Goal: Task Accomplishment & Management: Use online tool/utility

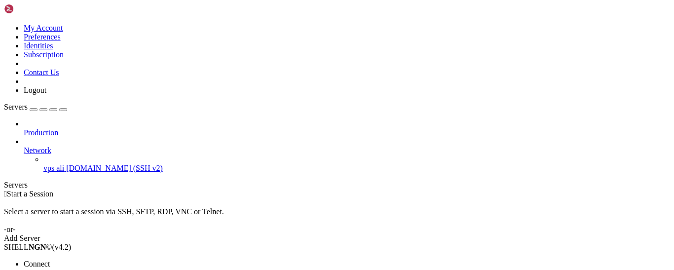
click at [50, 260] on span "Connect" at bounding box center [37, 264] width 26 height 8
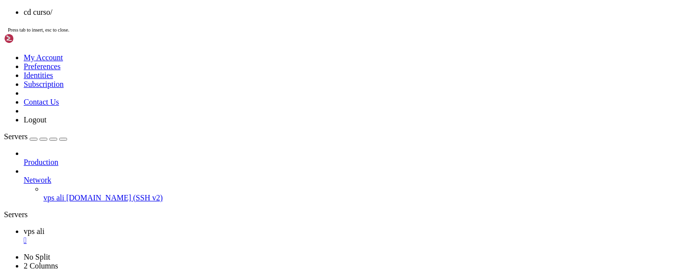
click at [69, 33] on span "Press tab to insert, esc to close." at bounding box center [38, 29] width 61 height 5
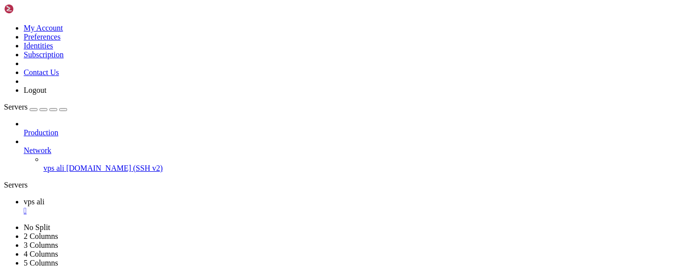
drag, startPoint x: 110, startPoint y: 526, endPoint x: 38, endPoint y: 334, distance: 204.7
click html "Page up local cmp = require ( "cmp" ) cmp. setup ( { snippet = { expand = funct…"
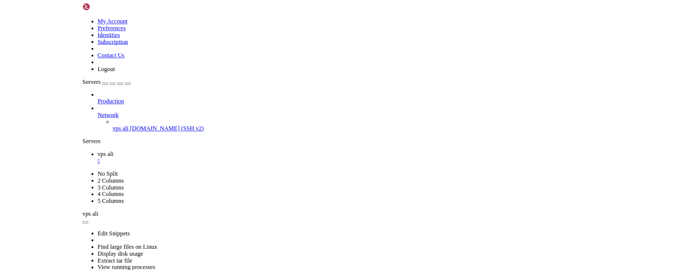
scroll to position [1716, 0]
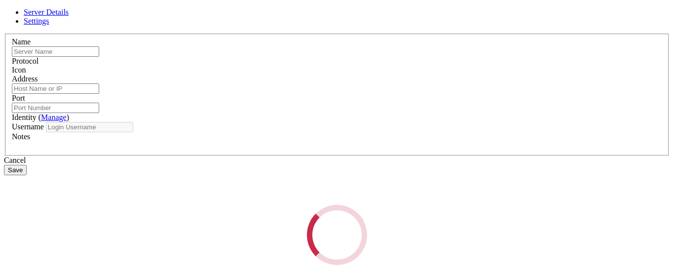
type input "vps ali"
type input "[DOMAIN_NAME]"
type input "22"
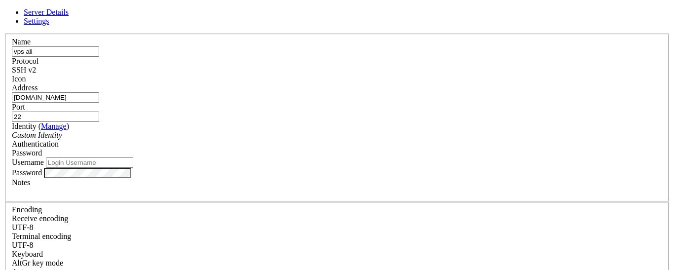
type input "alencar"
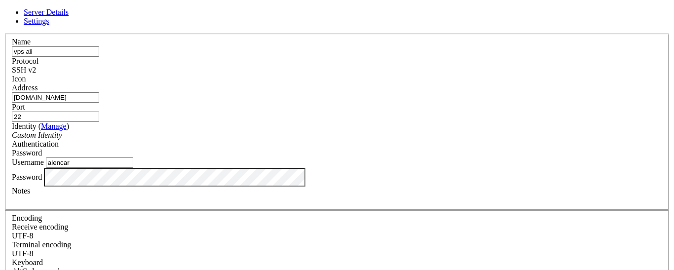
click at [49, 25] on span "Settings" at bounding box center [37, 21] width 26 height 8
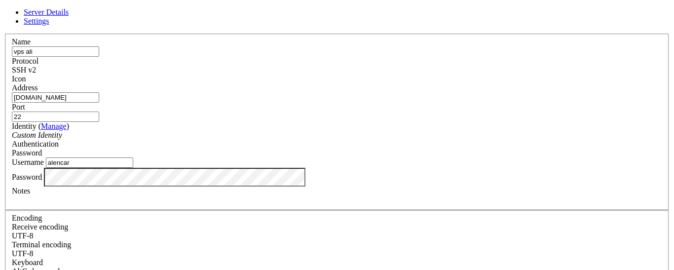
click at [69, 16] on span "Server Details" at bounding box center [46, 12] width 45 height 8
click at [49, 24] on span "Settings" at bounding box center [37, 21] width 26 height 8
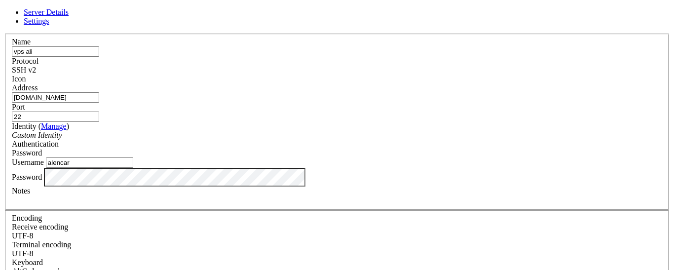
checkbox input "false"
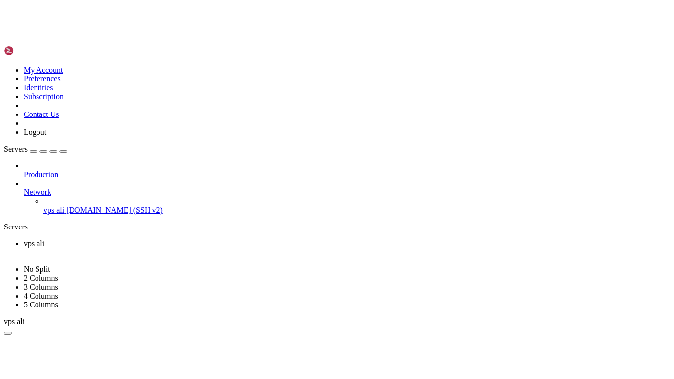
scroll to position [19, 0]
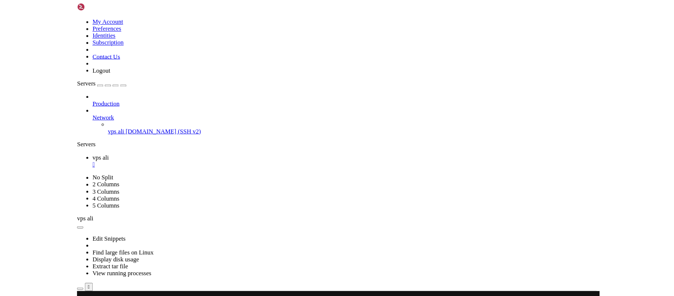
scroll to position [0, 0]
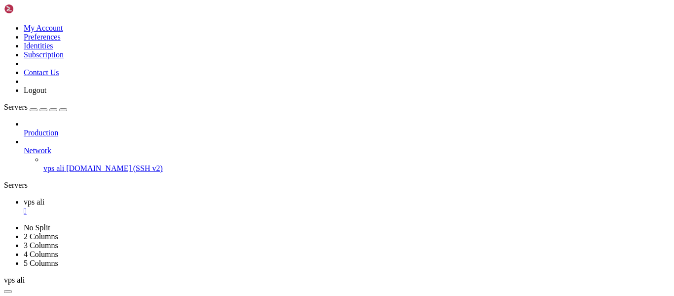
click at [172, 197] on link "vps ali " at bounding box center [347, 206] width 646 height 18
click at [207, 215] on link "vps ali " at bounding box center [347, 224] width 646 height 18
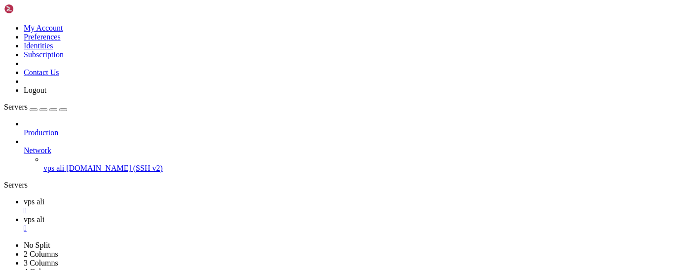
scroll to position [7, 0]
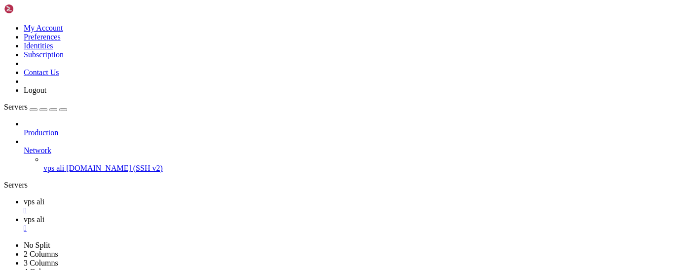
scroll to position [0, 0]
click at [44, 197] on span "vps ali" at bounding box center [34, 201] width 21 height 8
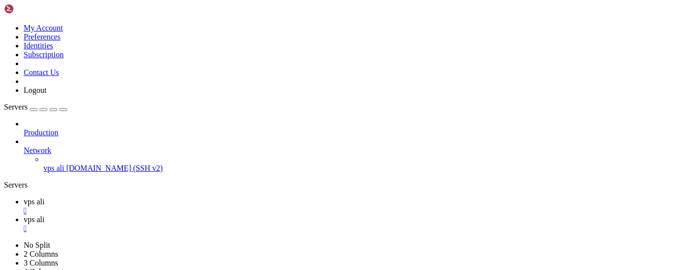
click at [44, 215] on span "vps ali" at bounding box center [34, 219] width 21 height 8
click at [44, 197] on span "vps ali" at bounding box center [34, 201] width 21 height 8
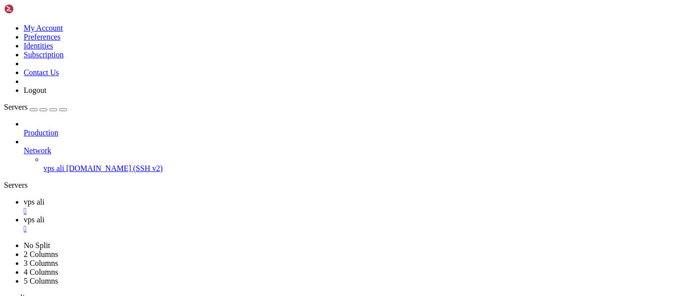
scroll to position [3, 0]
click at [44, 215] on span "vps ali" at bounding box center [34, 219] width 21 height 8
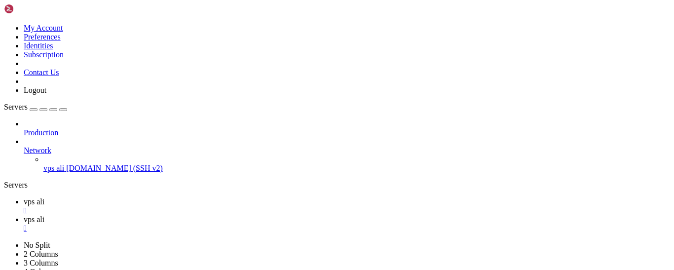
scroll to position [7, 0]
type input "/home/alencar"
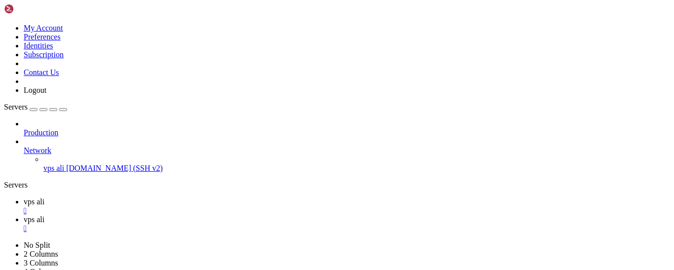
click at [44, 197] on span "vps ali" at bounding box center [34, 201] width 21 height 8
click at [44, 215] on span "vps ali" at bounding box center [34, 219] width 21 height 8
click at [44, 197] on span "vps ali" at bounding box center [34, 201] width 21 height 8
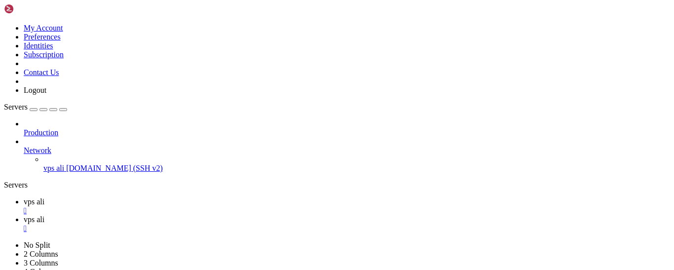
scroll to position [628, 0]
click at [44, 215] on span "vps ali" at bounding box center [34, 219] width 21 height 8
click at [44, 197] on span "vps ali" at bounding box center [34, 201] width 21 height 8
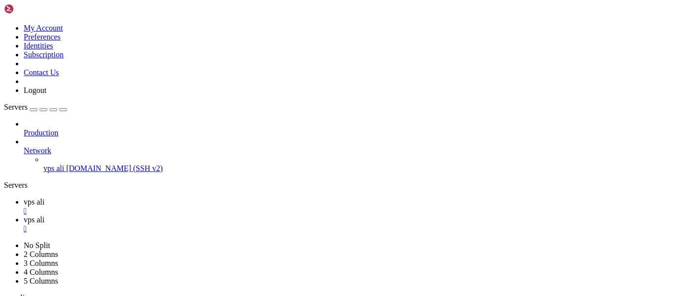
scroll to position [3, 0]
